Goal: Task Accomplishment & Management: Use online tool/utility

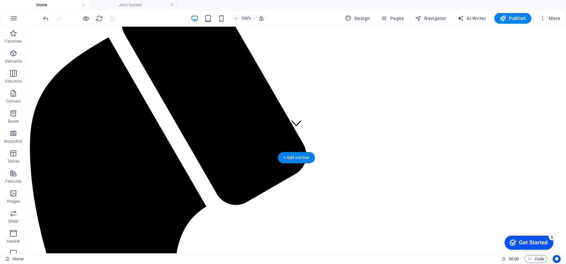
scroll to position [119, 0]
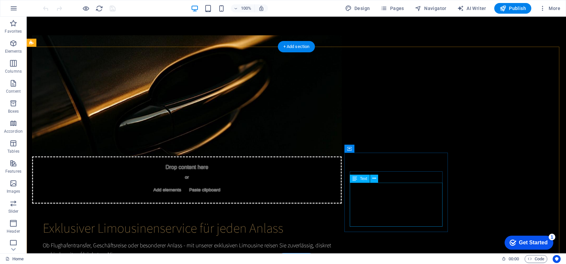
scroll to position [404, 0]
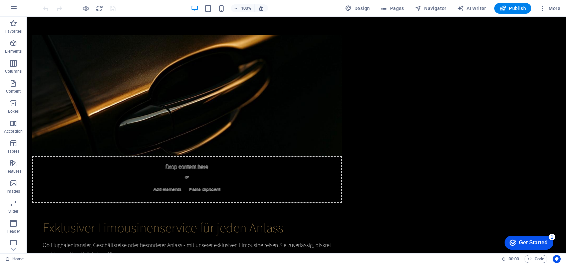
click at [12, 50] on p "Elements" at bounding box center [13, 51] width 17 height 5
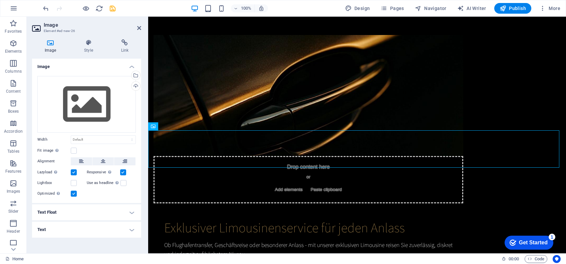
scroll to position [532, 0]
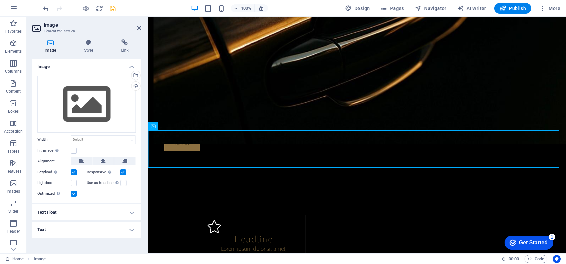
click at [138, 26] on icon at bounding box center [139, 27] width 4 height 5
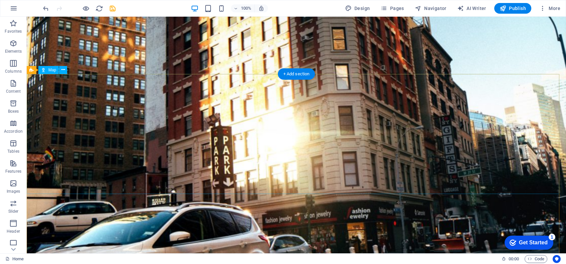
scroll to position [1609, 0]
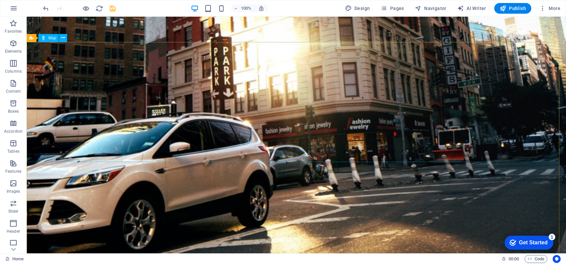
click at [62, 35] on icon at bounding box center [63, 37] width 4 height 7
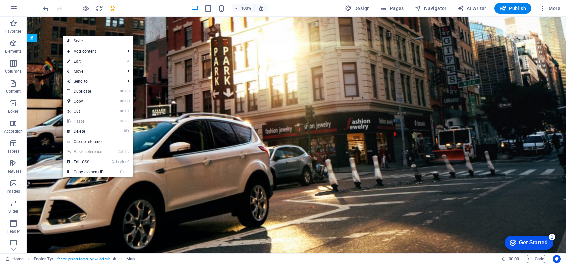
click at [96, 132] on link "⌦ Delete" at bounding box center [85, 131] width 45 height 10
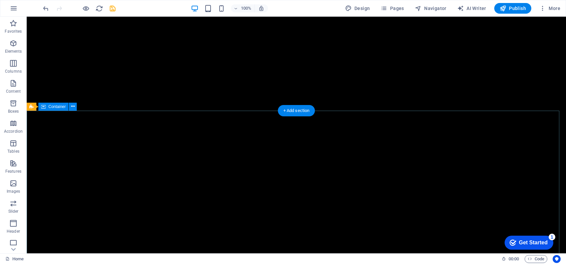
scroll to position [1597, 0]
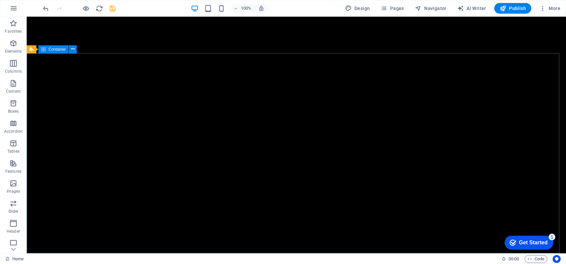
click at [70, 49] on button at bounding box center [73, 49] width 8 height 8
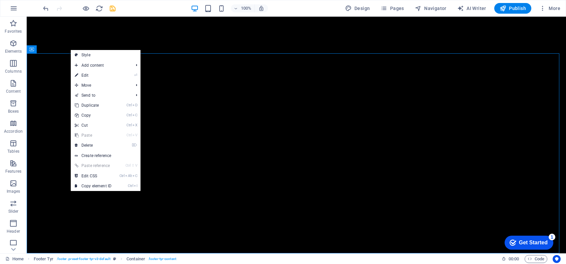
click at [112, 144] on link "⌦ Delete" at bounding box center [93, 146] width 45 height 10
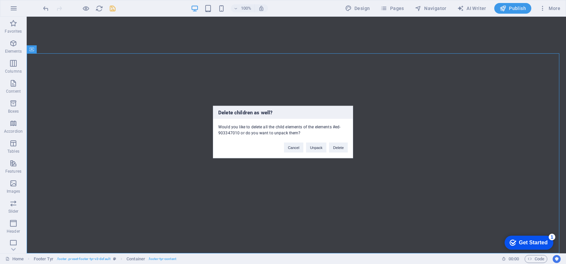
click at [343, 148] on button "Delete" at bounding box center [338, 148] width 19 height 10
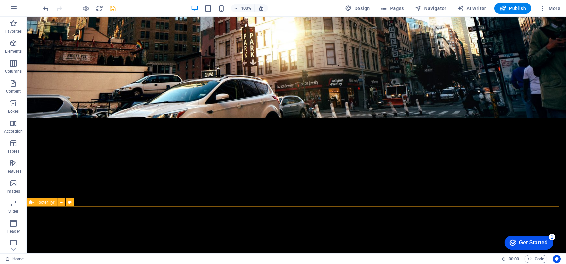
click at [60, 203] on icon at bounding box center [62, 202] width 4 height 7
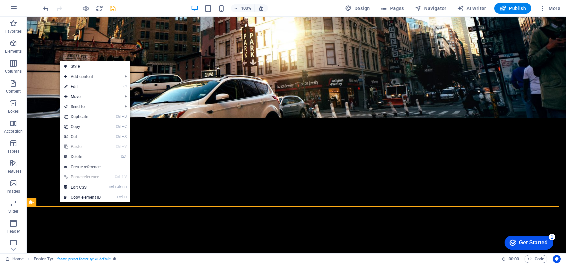
click at [103, 137] on link "Ctrl X Cut" at bounding box center [82, 137] width 45 height 10
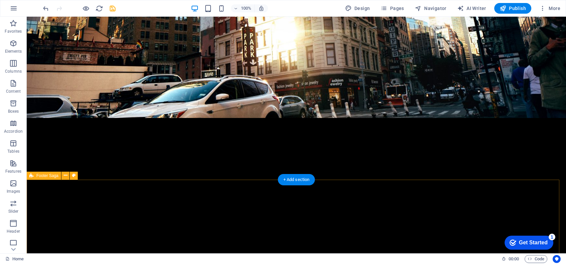
scroll to position [1397, 0]
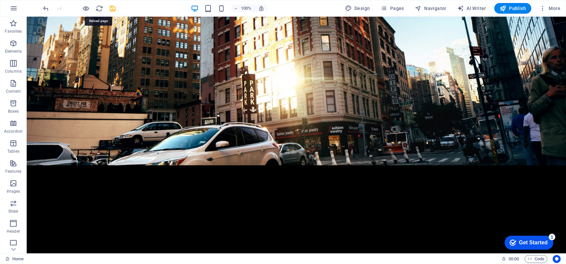
click at [100, 8] on icon "reload" at bounding box center [99, 9] width 8 height 8
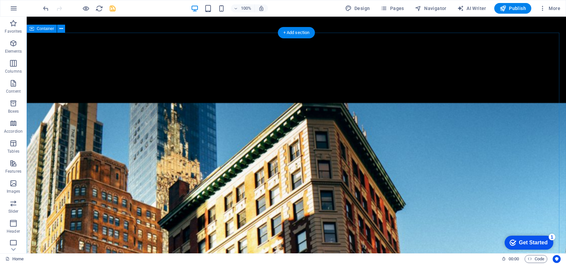
scroll to position [1223, 0]
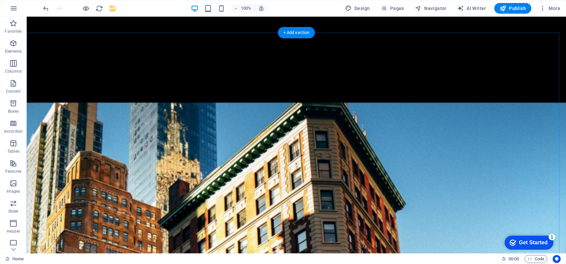
click at [286, 32] on div "+ Add section" at bounding box center [296, 32] width 37 height 11
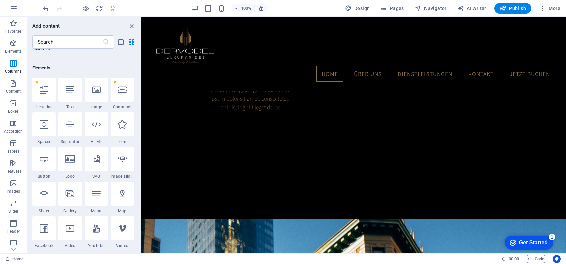
scroll to position [0, 0]
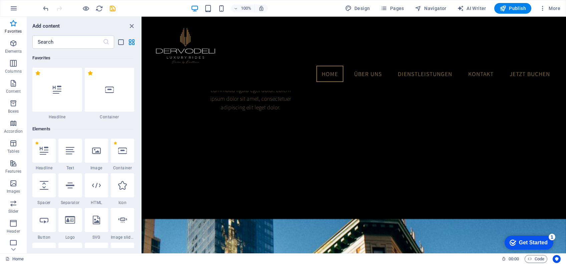
click at [93, 184] on icon at bounding box center [96, 185] width 9 height 9
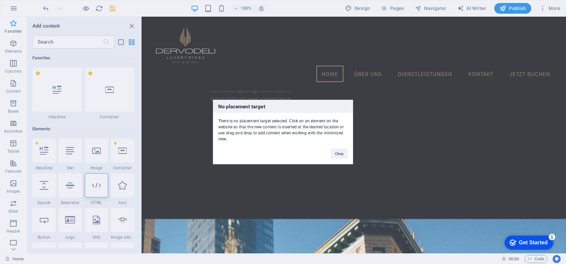
click at [235, 135] on div "There is no placement target selected. Click on an element on the website so th…" at bounding box center [283, 127] width 140 height 29
click at [239, 134] on div "There is no placement target selected. Click on an element on the website so th…" at bounding box center [283, 127] width 140 height 29
click at [337, 153] on button "Okay" at bounding box center [339, 154] width 17 height 10
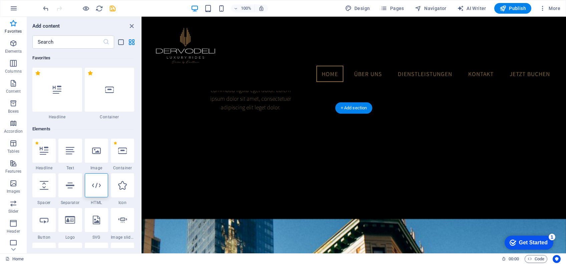
drag, startPoint x: 257, startPoint y: 105, endPoint x: 285, endPoint y: 104, distance: 27.7
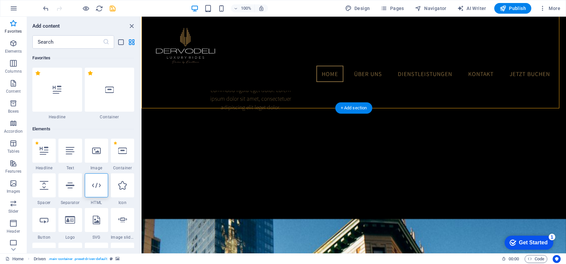
select select "%"
select select "vh"
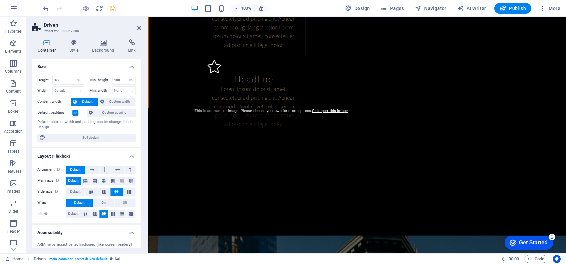
scroll to position [1147, 0]
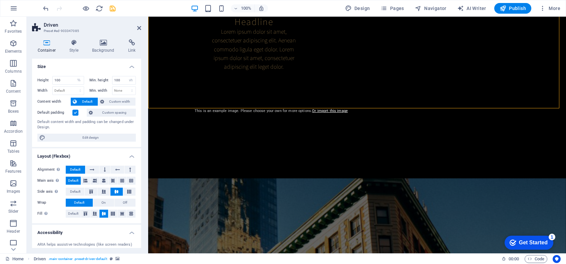
click at [138, 27] on icon at bounding box center [139, 27] width 4 height 5
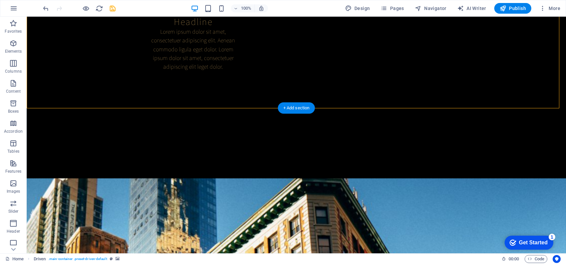
click at [298, 109] on div "+ Add section" at bounding box center [296, 107] width 37 height 11
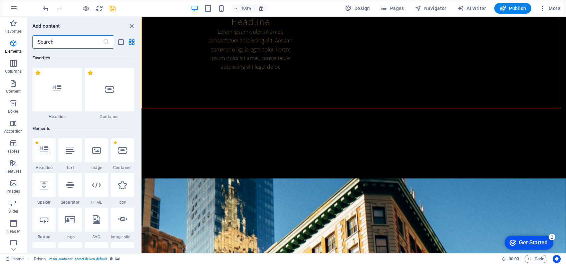
scroll to position [0, 0]
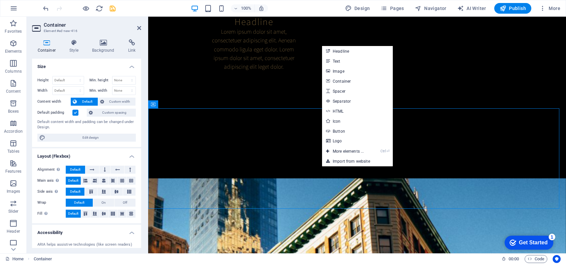
click at [136, 27] on h2 "Container" at bounding box center [92, 25] width 97 height 6
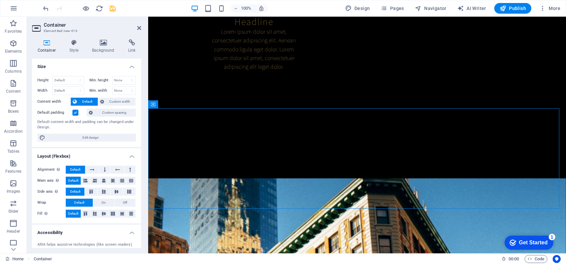
click at [139, 29] on icon at bounding box center [139, 27] width 4 height 5
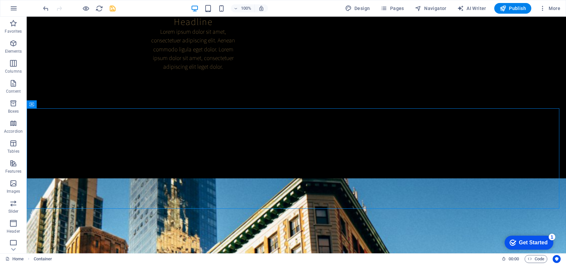
click at [19, 46] on span "Elements" at bounding box center [13, 47] width 27 height 16
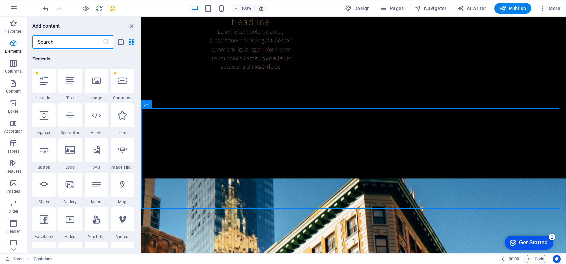
scroll to position [71, 0]
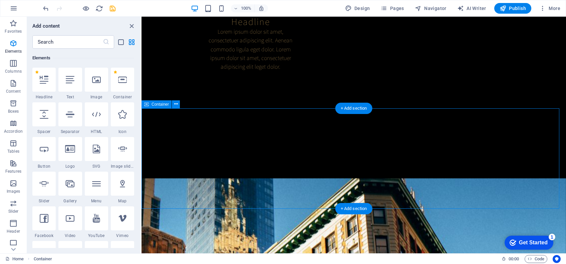
drag, startPoint x: 201, startPoint y: 130, endPoint x: 304, endPoint y: 160, distance: 107.8
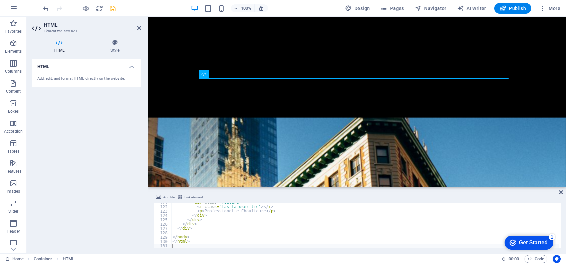
scroll to position [523, 0]
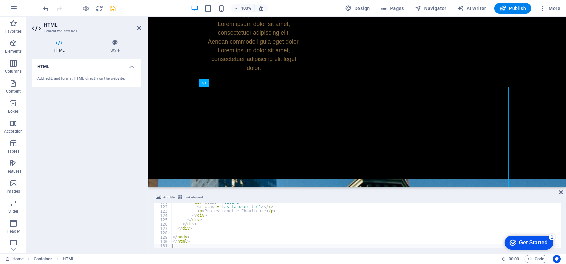
click at [559, 190] on icon at bounding box center [561, 192] width 4 height 5
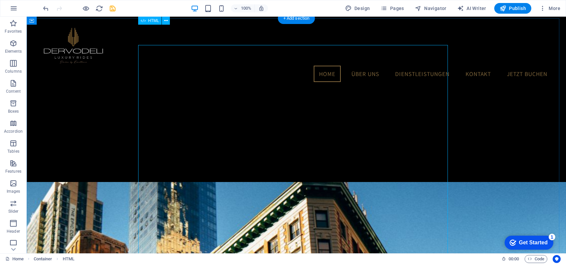
scroll to position [1181, 0]
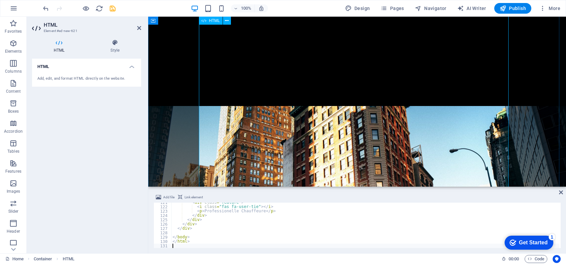
type textarea "</html>"
click at [562, 192] on icon at bounding box center [561, 192] width 4 height 5
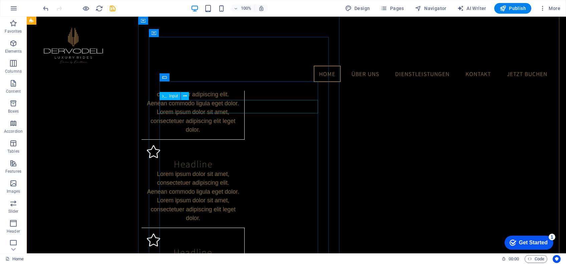
scroll to position [741, 0]
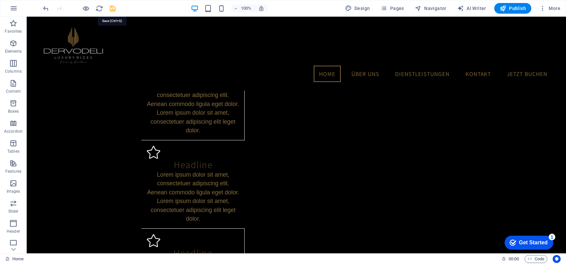
click at [112, 11] on icon "save" at bounding box center [113, 9] width 8 height 8
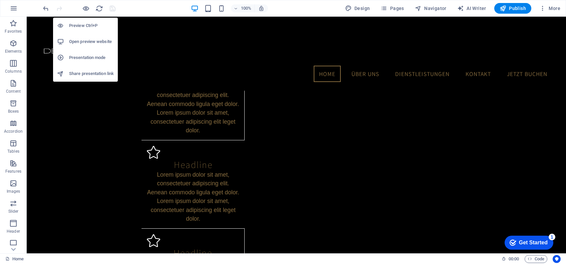
click at [85, 41] on h6 "Open preview website" at bounding box center [91, 42] width 45 height 8
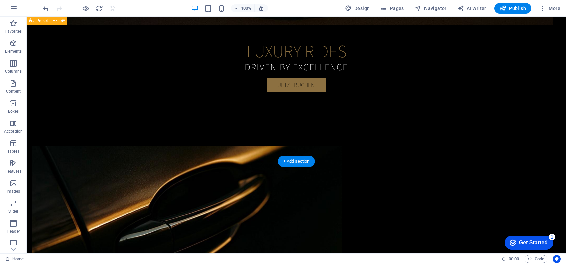
scroll to position [299, 0]
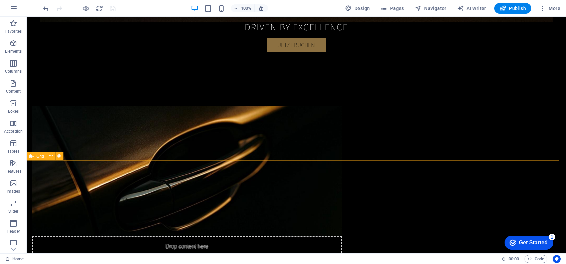
click at [50, 155] on icon at bounding box center [51, 156] width 4 height 7
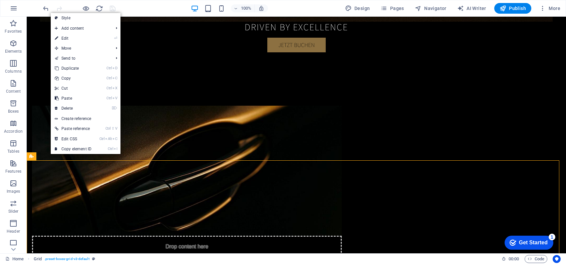
click at [92, 105] on link "⌦ Delete" at bounding box center [73, 108] width 45 height 10
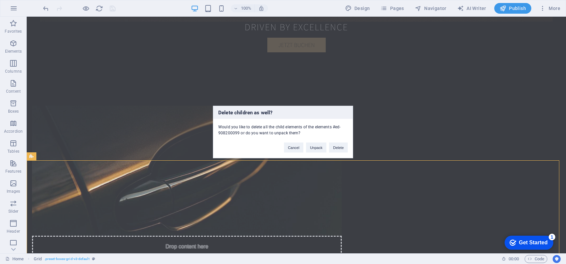
click at [336, 145] on button "Delete" at bounding box center [338, 148] width 19 height 10
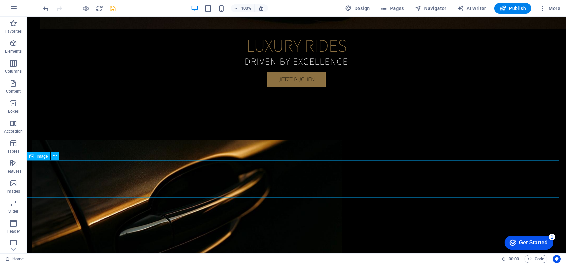
click at [55, 158] on icon at bounding box center [55, 156] width 4 height 7
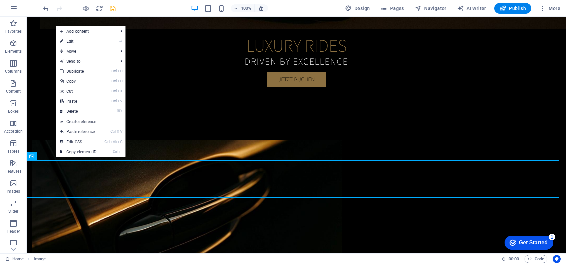
click at [90, 110] on link "⌦ Delete" at bounding box center [78, 111] width 45 height 10
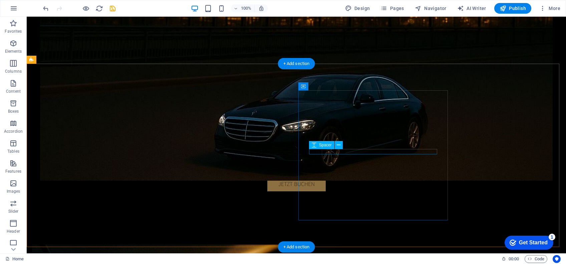
scroll to position [229, 0]
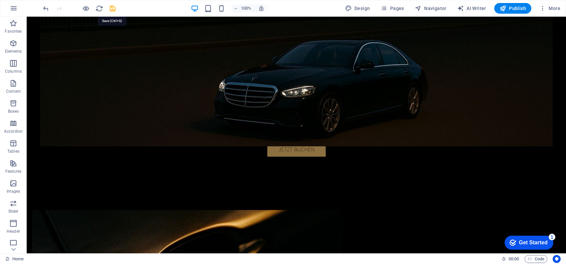
click at [115, 6] on icon "save" at bounding box center [113, 9] width 8 height 8
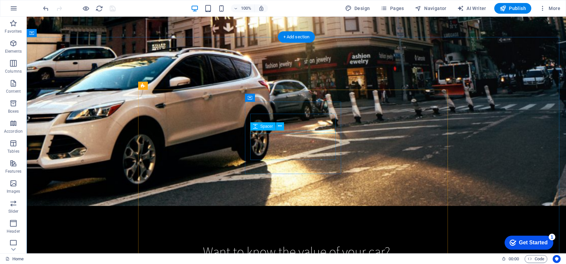
scroll to position [1221, 0]
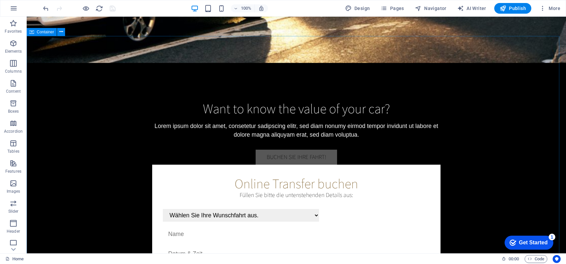
click at [61, 33] on icon at bounding box center [61, 31] width 4 height 7
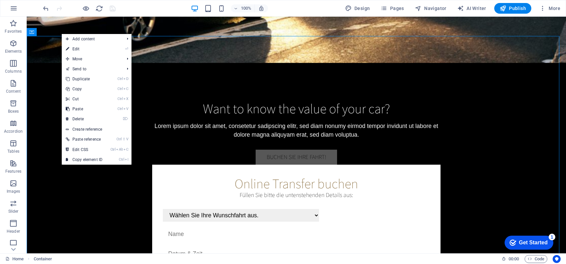
click at [101, 120] on link "⌦ Delete" at bounding box center [84, 119] width 45 height 10
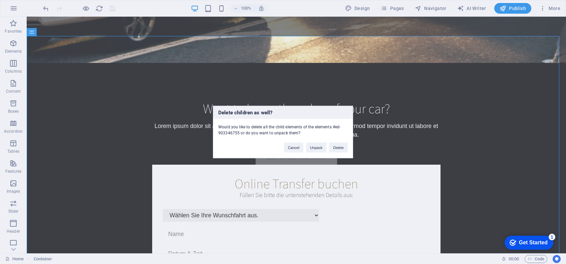
click at [336, 147] on button "Delete" at bounding box center [338, 148] width 19 height 10
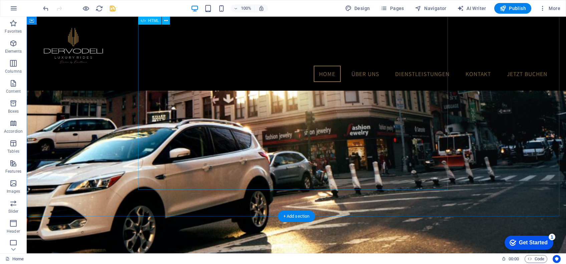
scroll to position [982, 0]
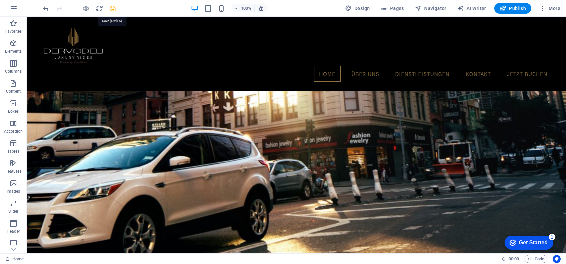
click at [112, 6] on icon "save" at bounding box center [113, 9] width 8 height 8
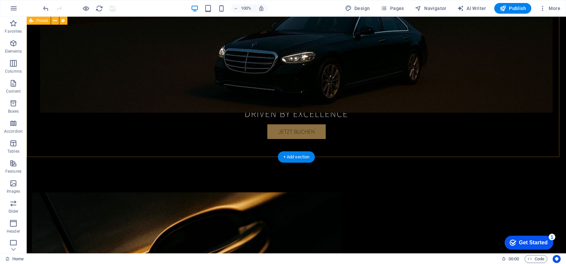
scroll to position [331, 0]
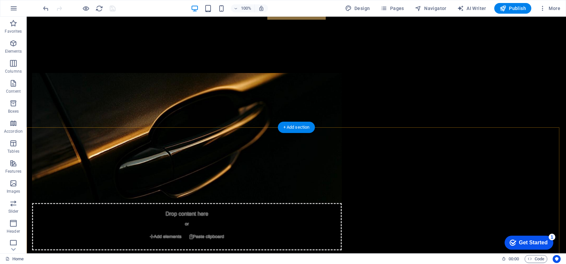
click at [289, 127] on div "+ Add section" at bounding box center [296, 127] width 37 height 11
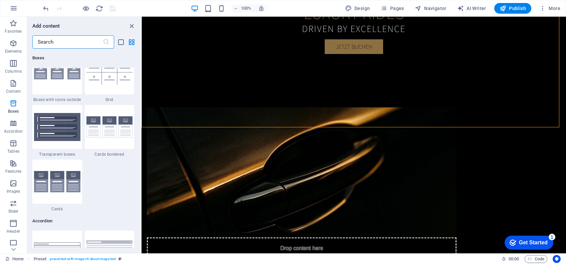
scroll to position [1969, 0]
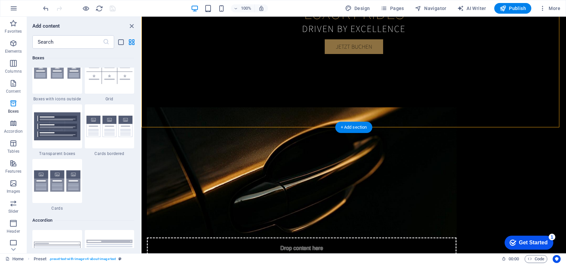
click at [293, 121] on div "Drop content here or Add elements Paste clipboard Exklusiver Limousinenservice …" at bounding box center [354, 239] width 425 height 317
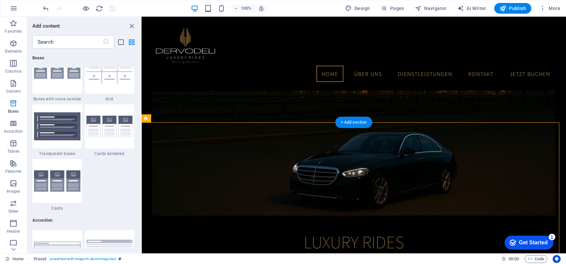
scroll to position [69, 0]
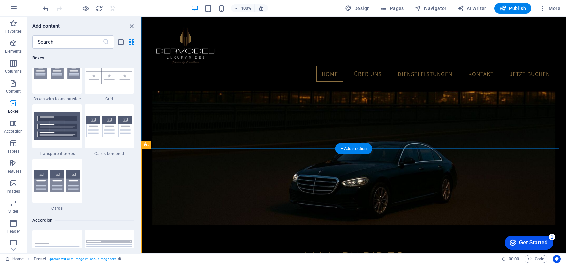
click at [360, 148] on div "+ Add section" at bounding box center [353, 148] width 37 height 11
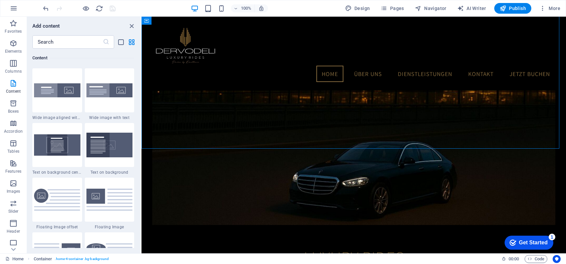
scroll to position [1324, 0]
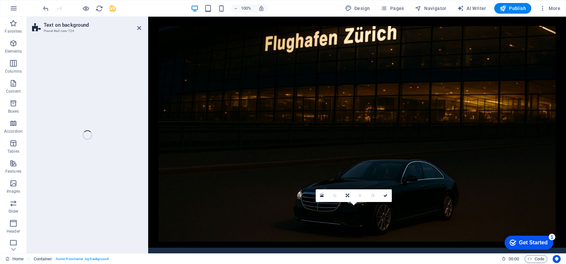
select select "%"
select select "rem"
select select "px"
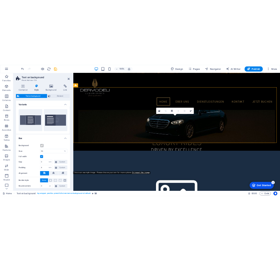
scroll to position [151, 0]
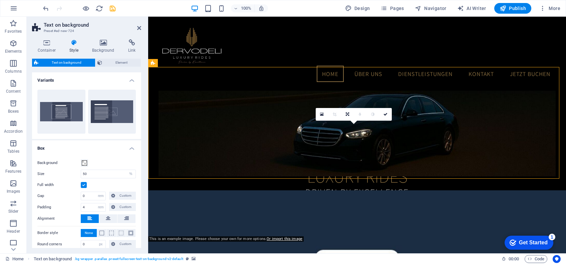
click at [138, 27] on icon at bounding box center [139, 27] width 4 height 5
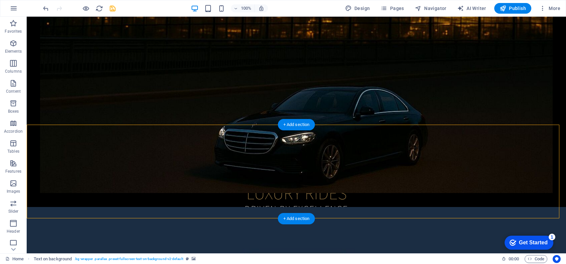
select select "%"
select select "rem"
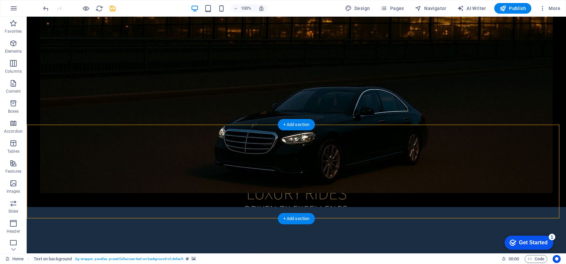
select select "px"
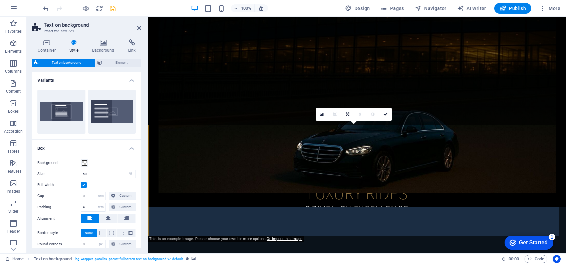
click at [100, 44] on icon at bounding box center [103, 42] width 33 height 7
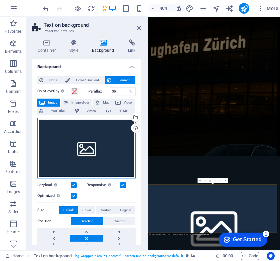
click at [90, 162] on div "Drag files here, click to choose files or select files from Files or our free s…" at bounding box center [86, 148] width 98 height 60
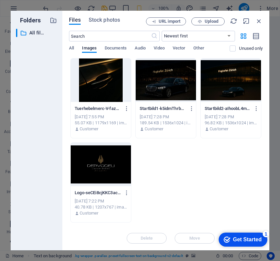
click at [218, 20] on span "Upload" at bounding box center [212, 21] width 14 height 4
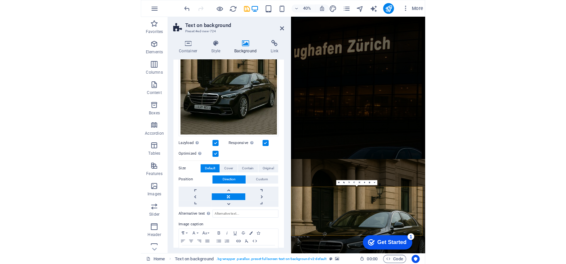
scroll to position [83, 0]
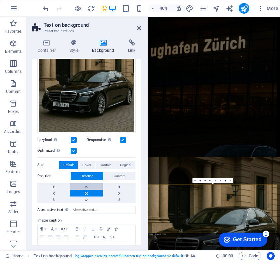
click at [87, 184] on link at bounding box center [86, 186] width 33 height 7
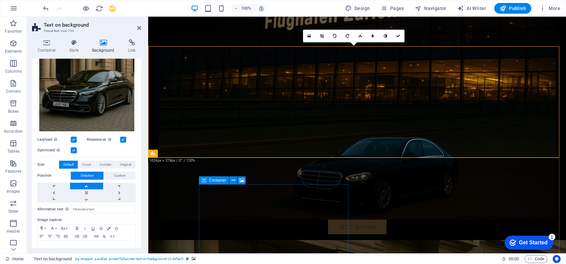
scroll to position [237, 0]
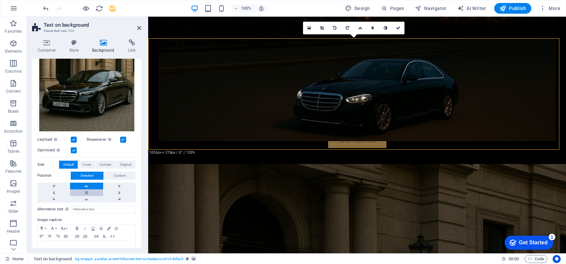
click at [85, 192] on link at bounding box center [86, 193] width 33 height 7
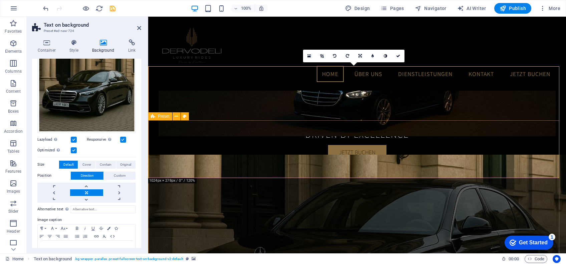
scroll to position [181, 0]
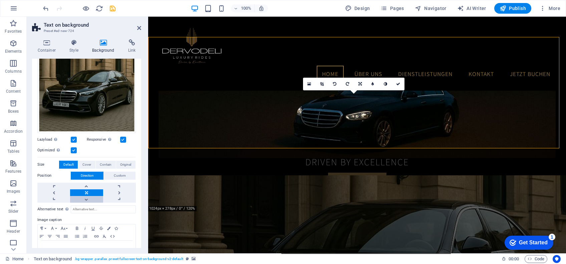
click at [85, 196] on link at bounding box center [86, 199] width 33 height 7
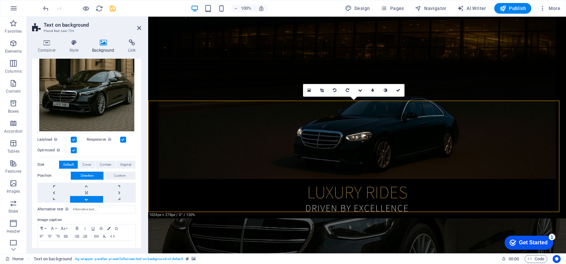
scroll to position [118, 0]
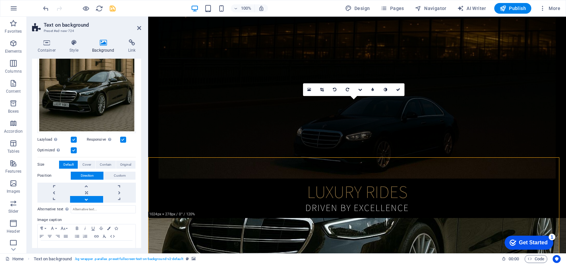
click at [139, 30] on icon at bounding box center [139, 27] width 4 height 5
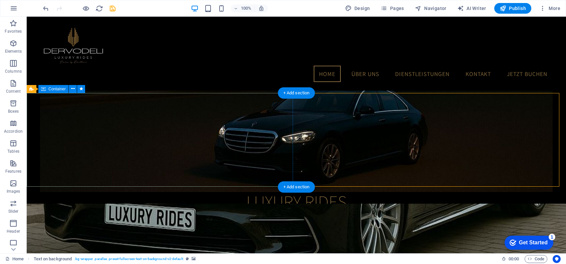
scroll to position [125, 0]
